Goal: Task Accomplishment & Management: Use online tool/utility

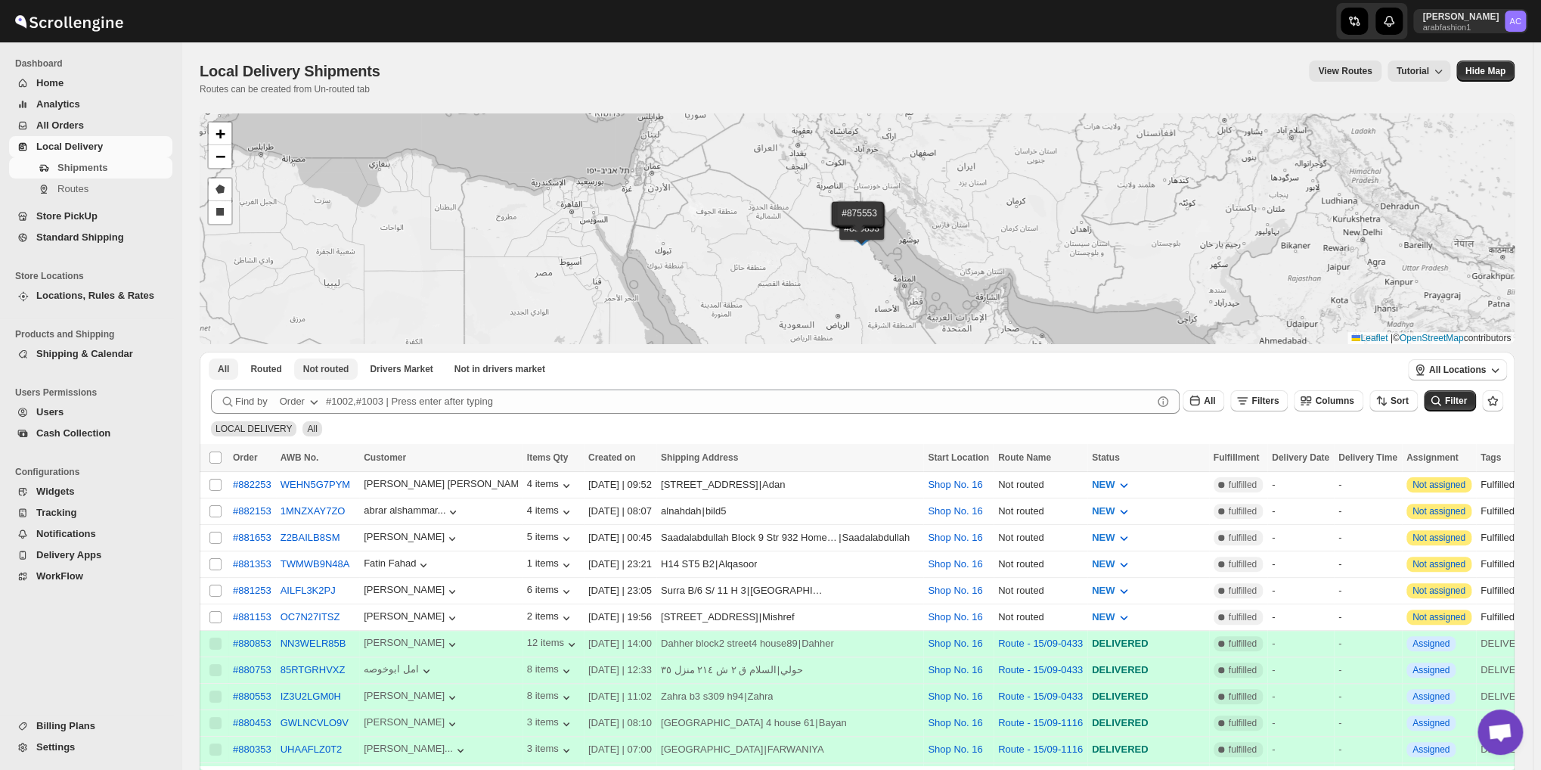
click at [321, 372] on span "Not routed" at bounding box center [326, 369] width 46 height 12
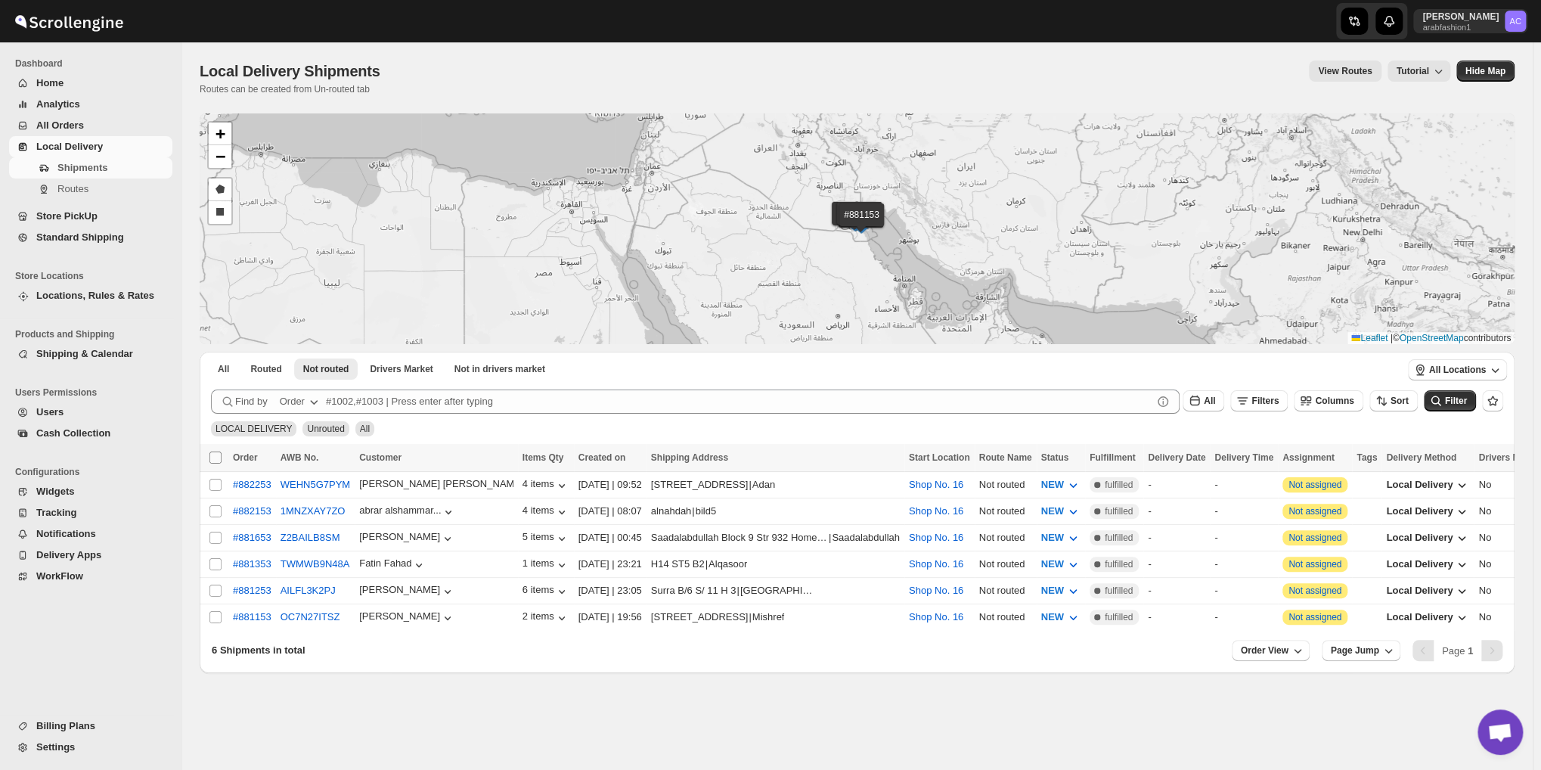
click at [218, 454] on input "Select all shipments" at bounding box center [215, 457] width 12 height 12
checkbox input "true"
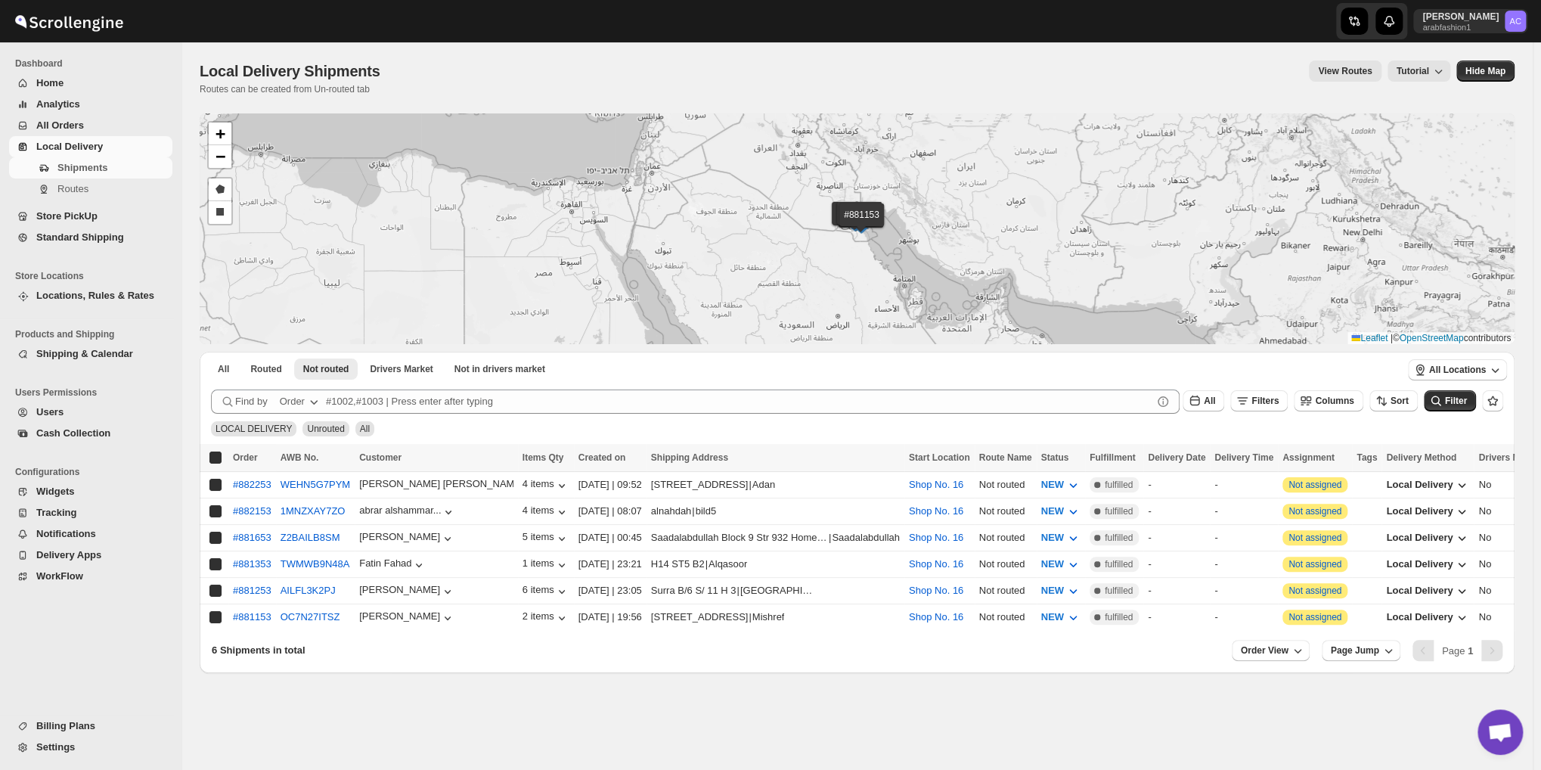
checkbox input "true"
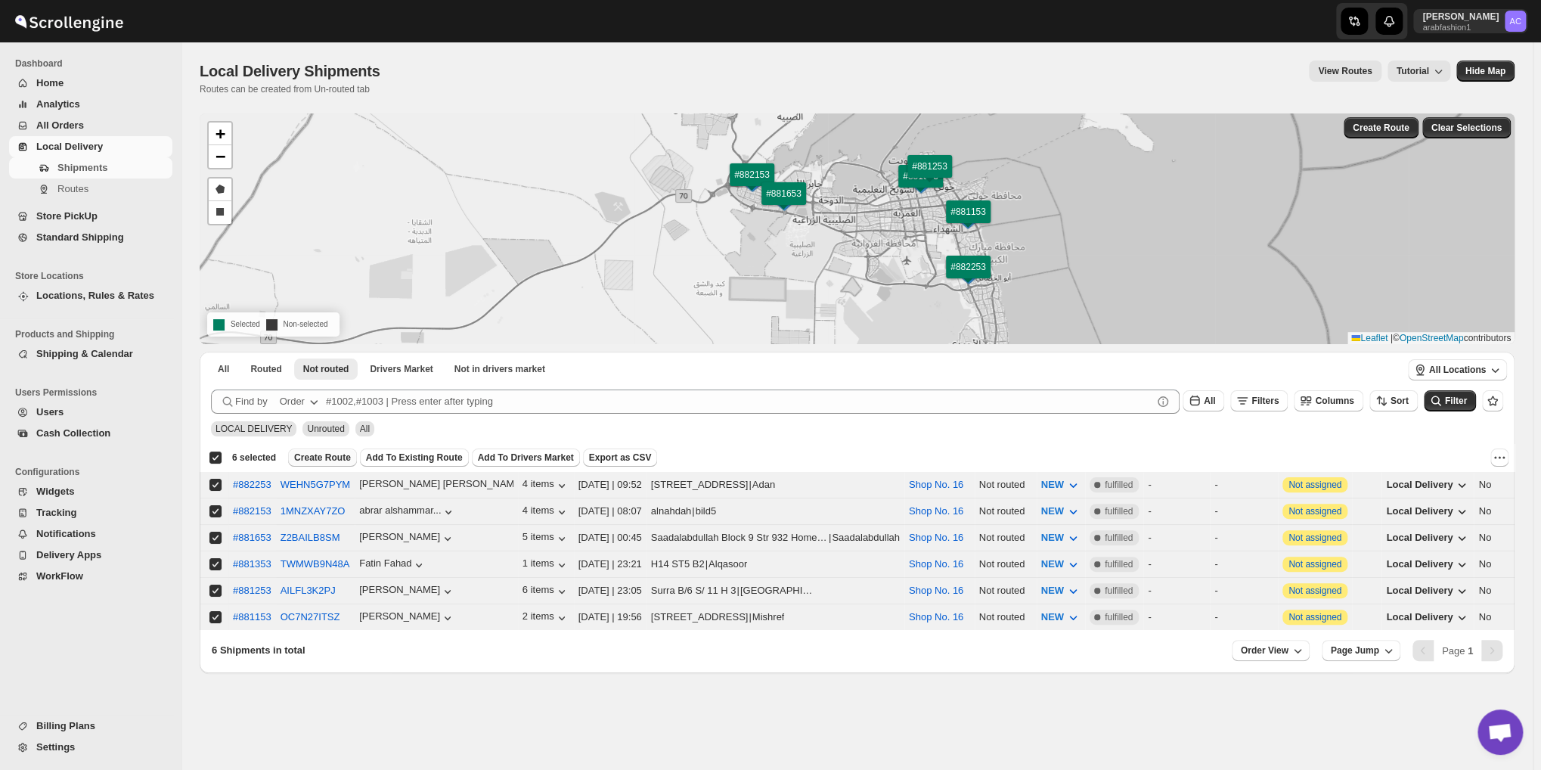
click at [315, 456] on span "Create Route" at bounding box center [322, 457] width 57 height 12
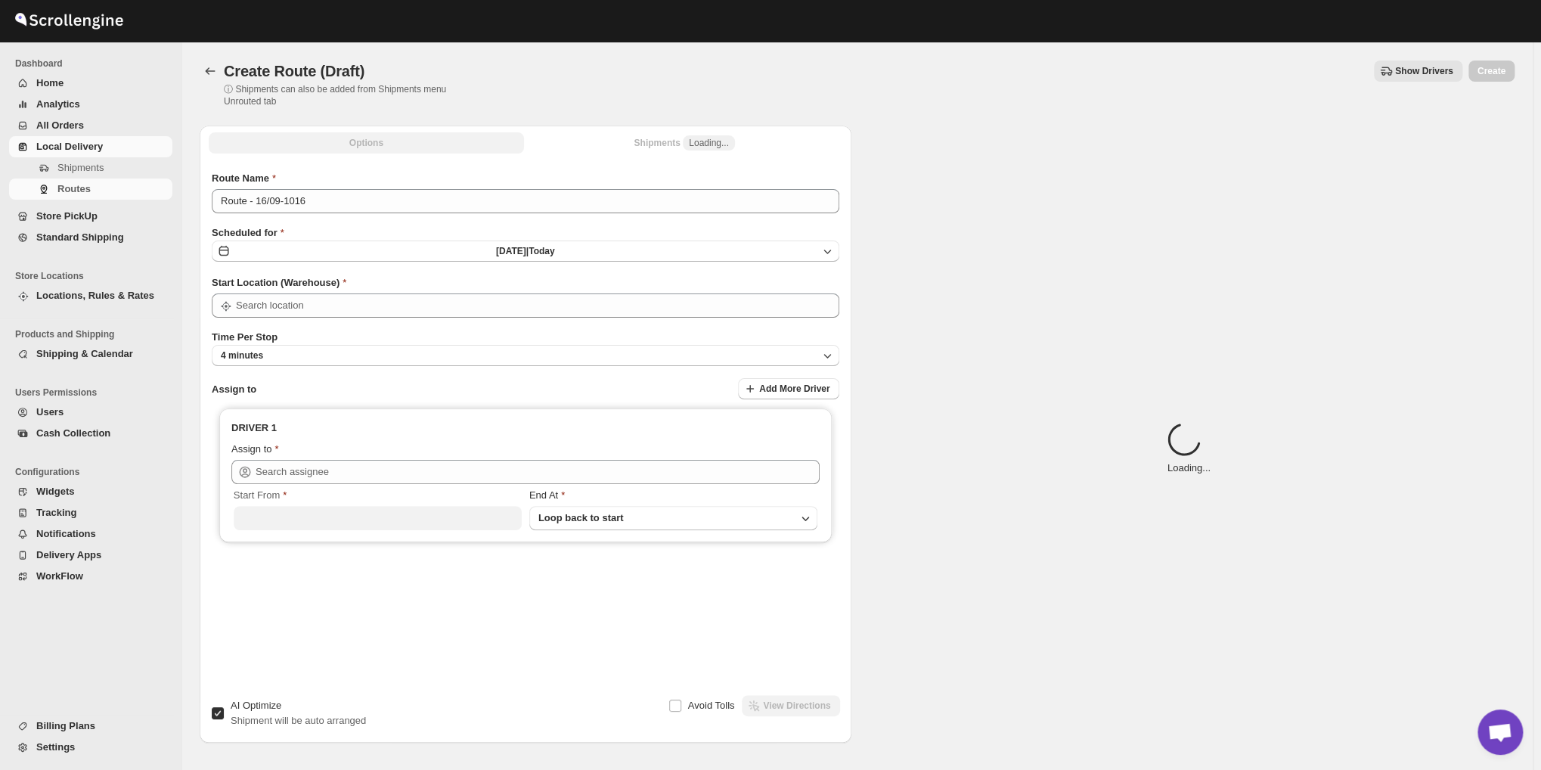
type input "Shop No. 16"
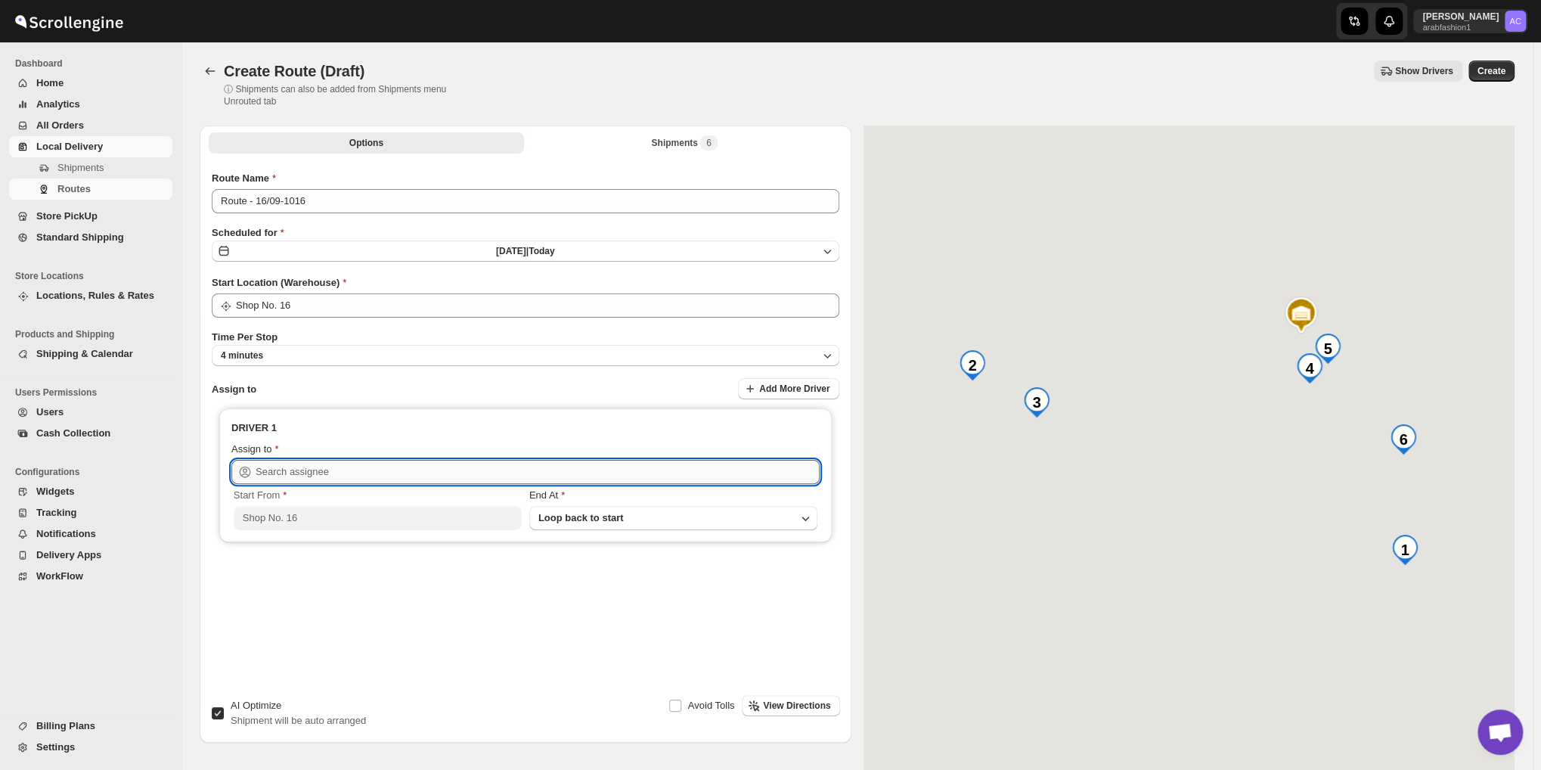
click at [417, 469] on input "text" at bounding box center [538, 472] width 564 height 24
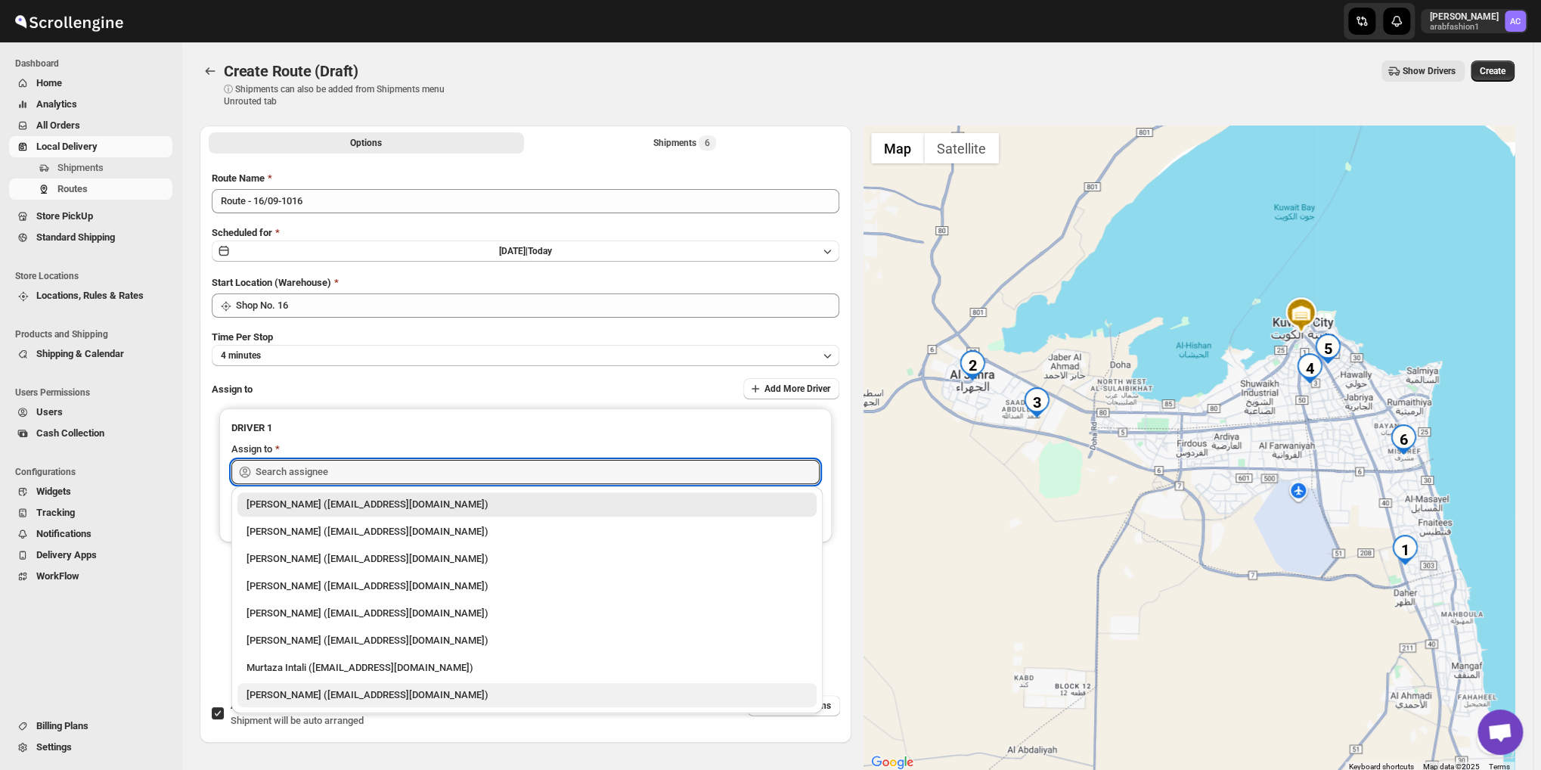
click at [370, 694] on div "[PERSON_NAME] ([EMAIL_ADDRESS][DOMAIN_NAME])" at bounding box center [526, 694] width 561 height 15
type input "[PERSON_NAME] ([EMAIL_ADDRESS][DOMAIN_NAME])"
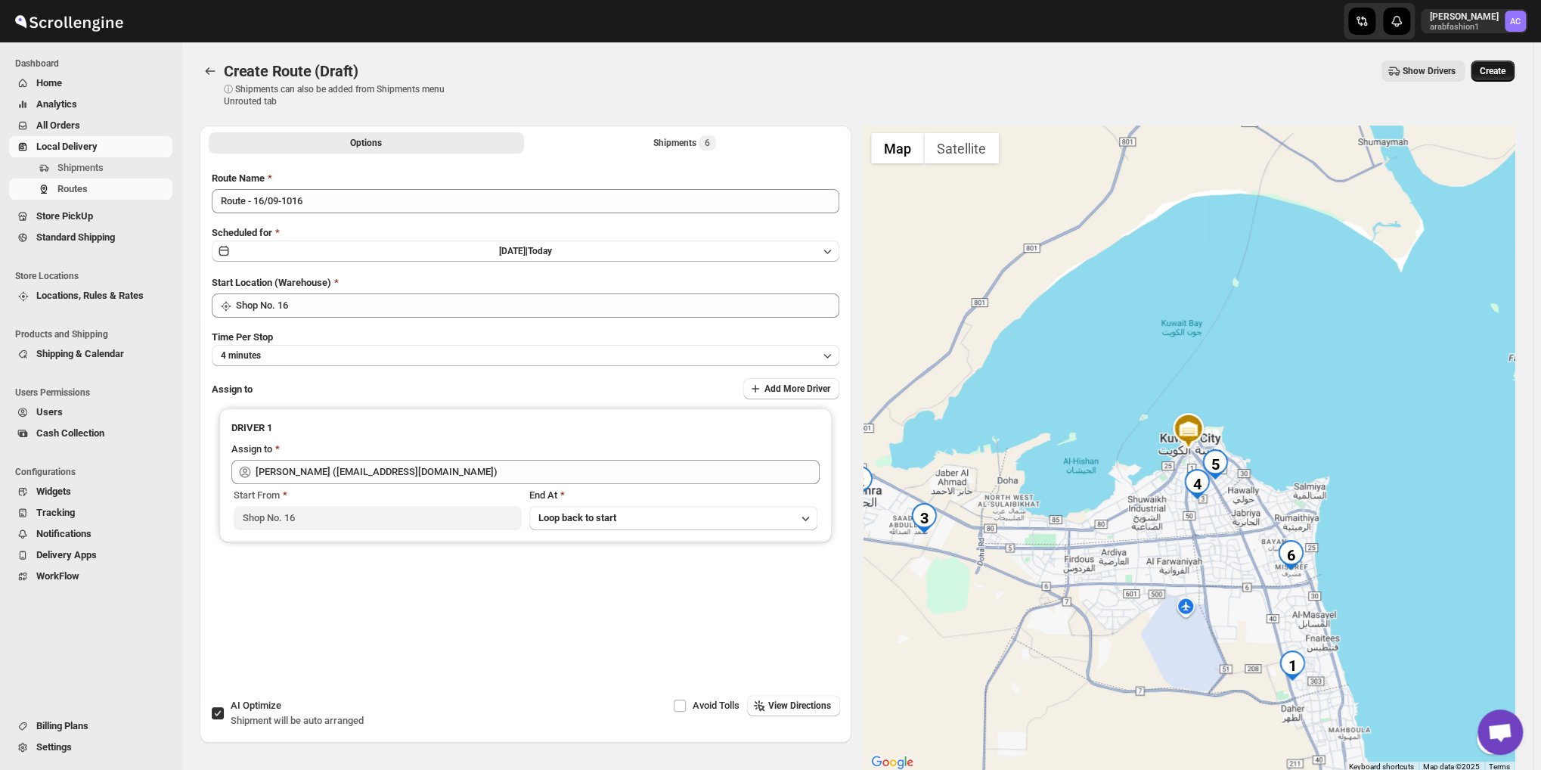
click at [1505, 73] on span "Create" at bounding box center [1493, 71] width 26 height 12
